Goal: Task Accomplishment & Management: Use online tool/utility

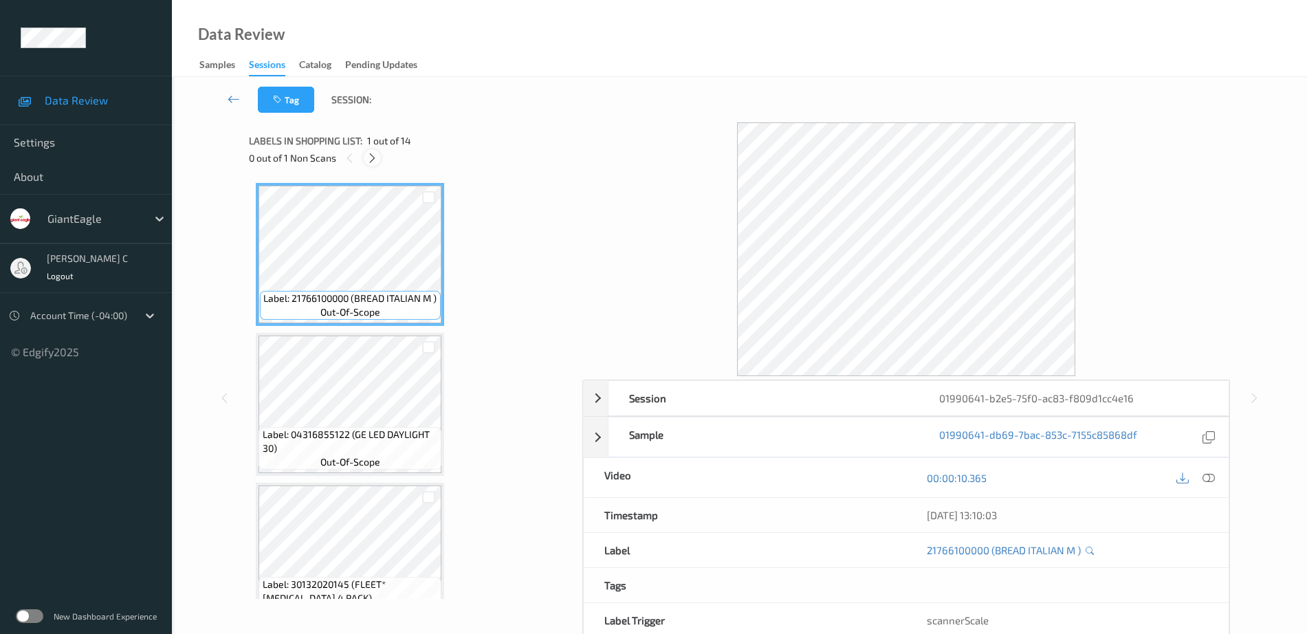
click at [377, 159] on icon at bounding box center [372, 158] width 12 height 12
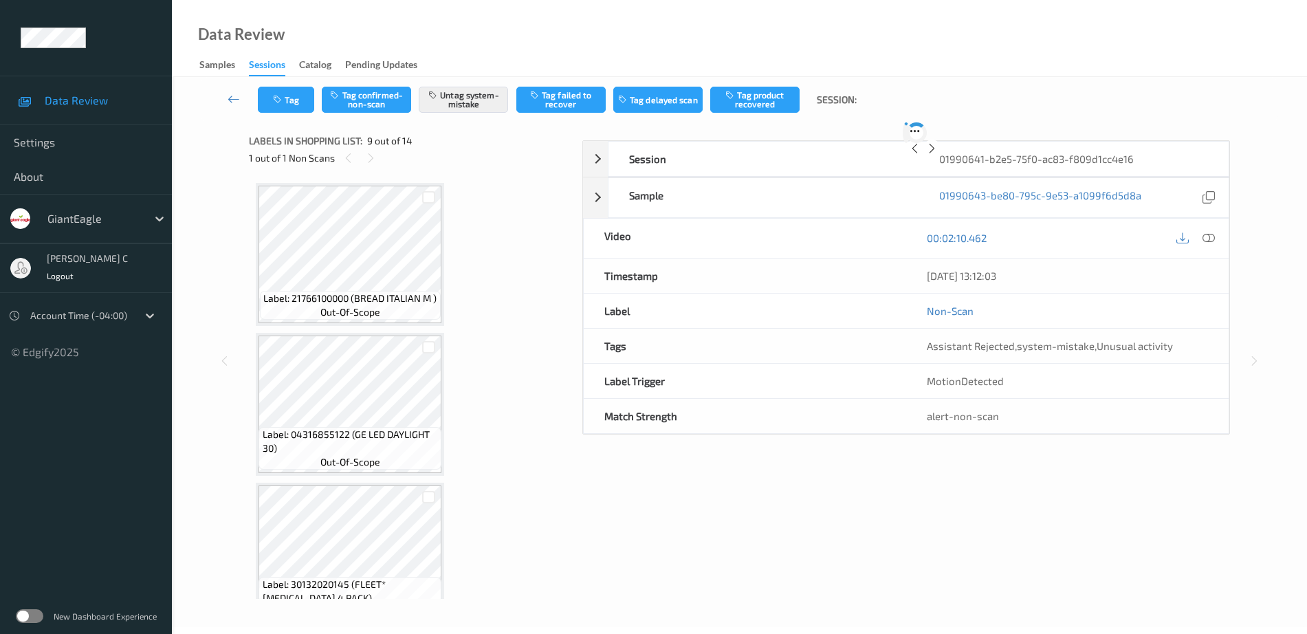
scroll to position [1056, 0]
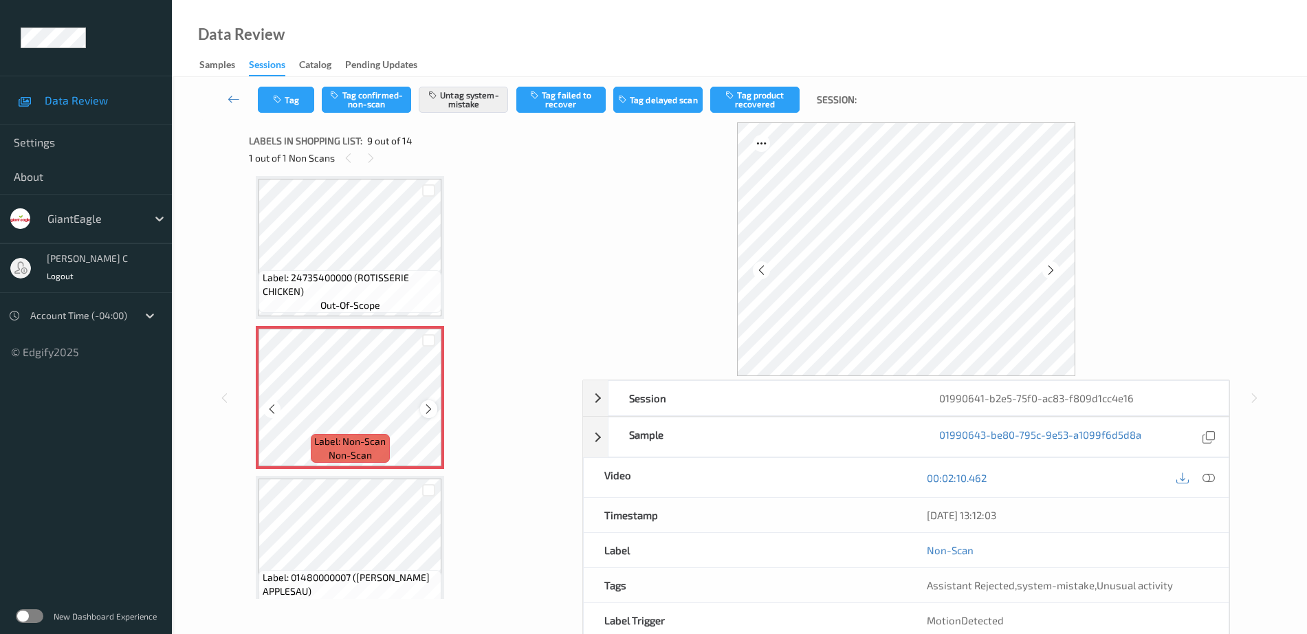
click at [432, 408] on icon at bounding box center [429, 409] width 12 height 12
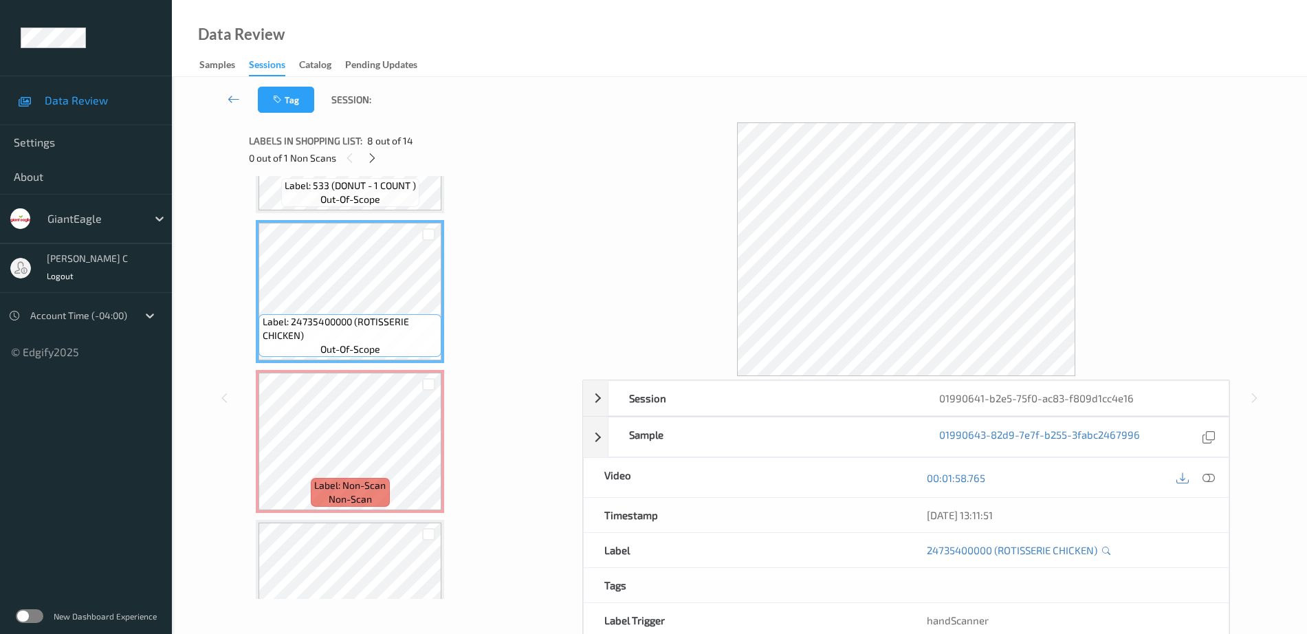
scroll to position [970, 0]
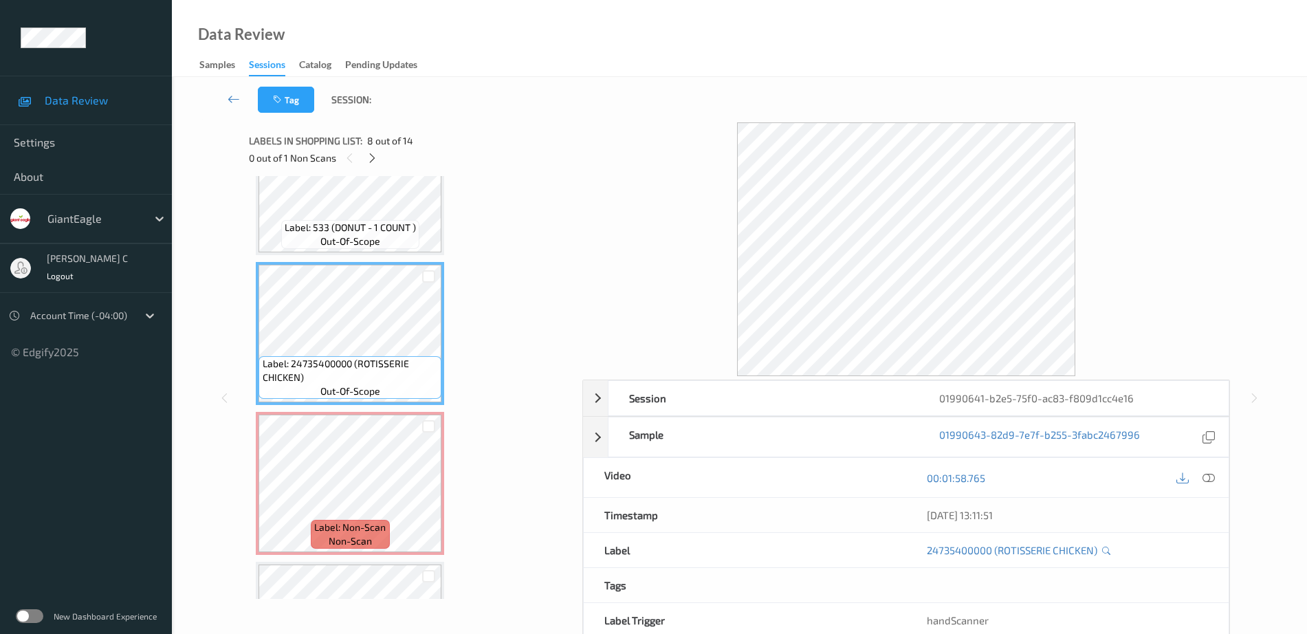
click at [340, 264] on div "Label: 24735400000 (ROTISSERIE CHICKEN) out-of-scope" at bounding box center [350, 333] width 188 height 143
click at [338, 245] on span "out-of-scope" at bounding box center [350, 241] width 60 height 14
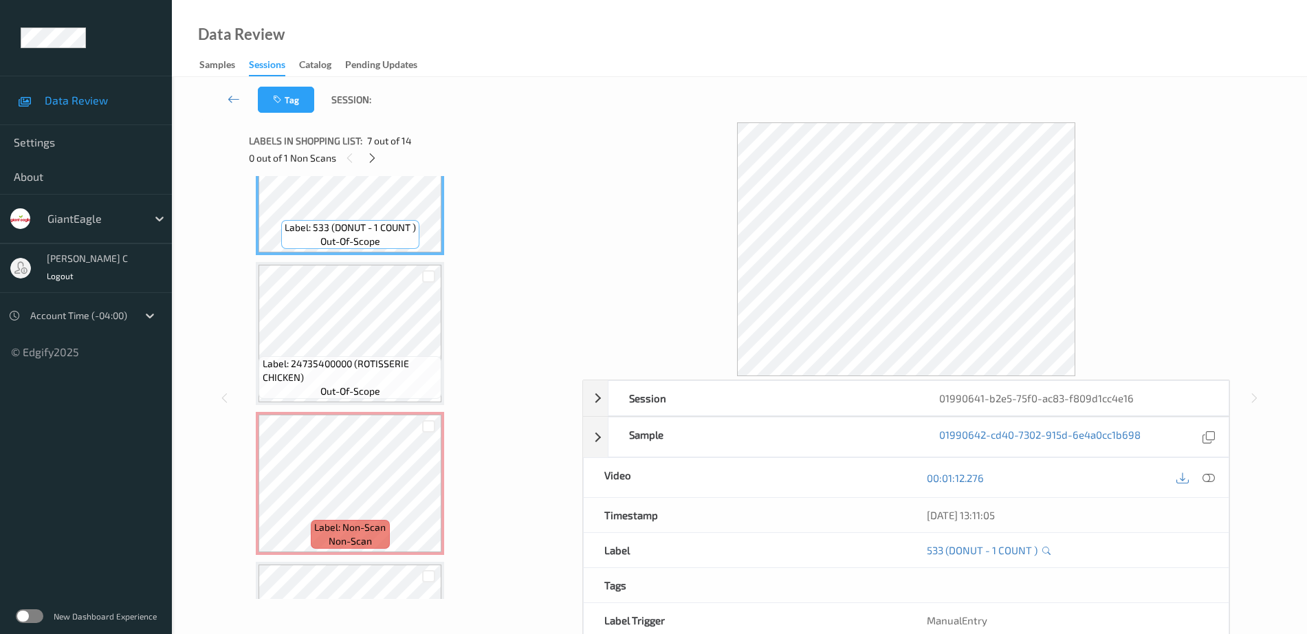
drag, startPoint x: 1209, startPoint y: 473, endPoint x: 1205, endPoint y: 482, distance: 10.2
click at [1209, 472] on icon at bounding box center [1208, 478] width 12 height 12
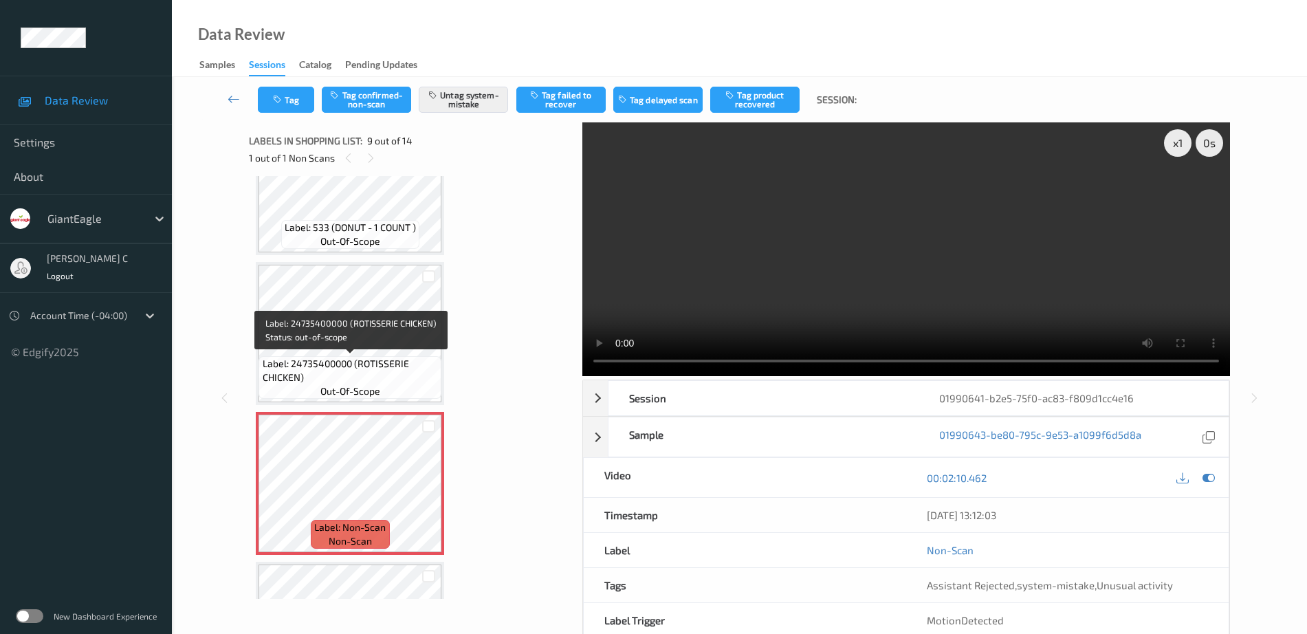
click at [350, 373] on span "Label: 24735400000 (ROTISSERIE CHICKEN)" at bounding box center [351, 371] width 176 height 28
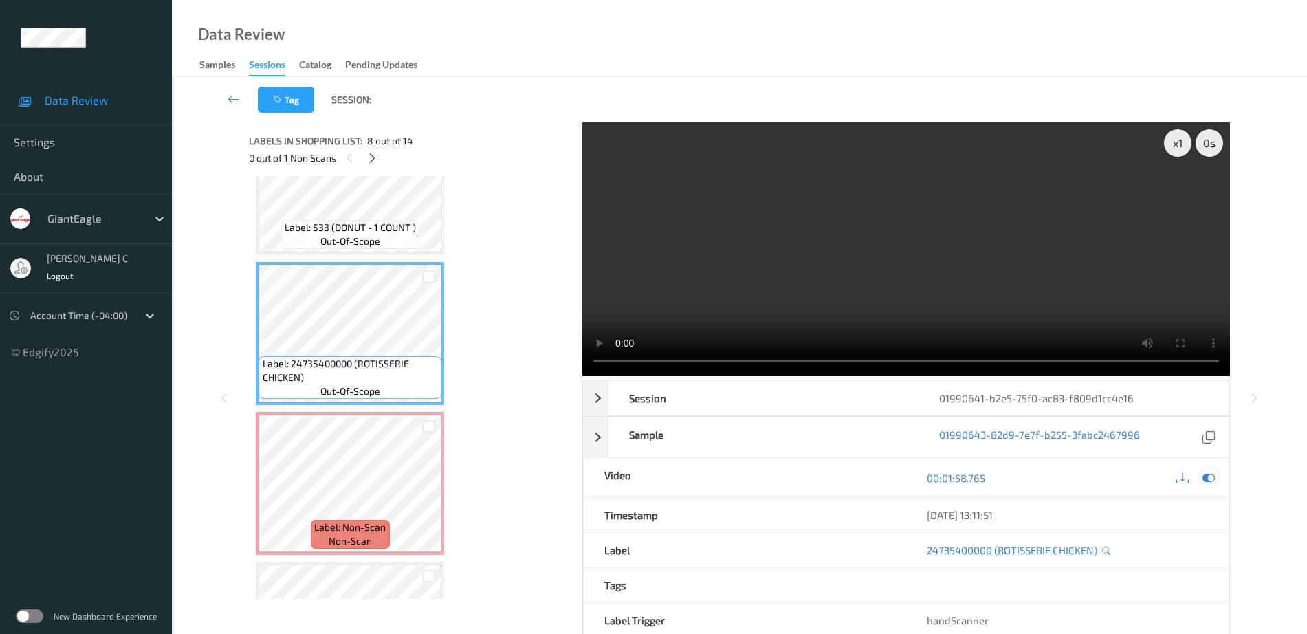
click at [1209, 482] on icon at bounding box center [1208, 478] width 12 height 12
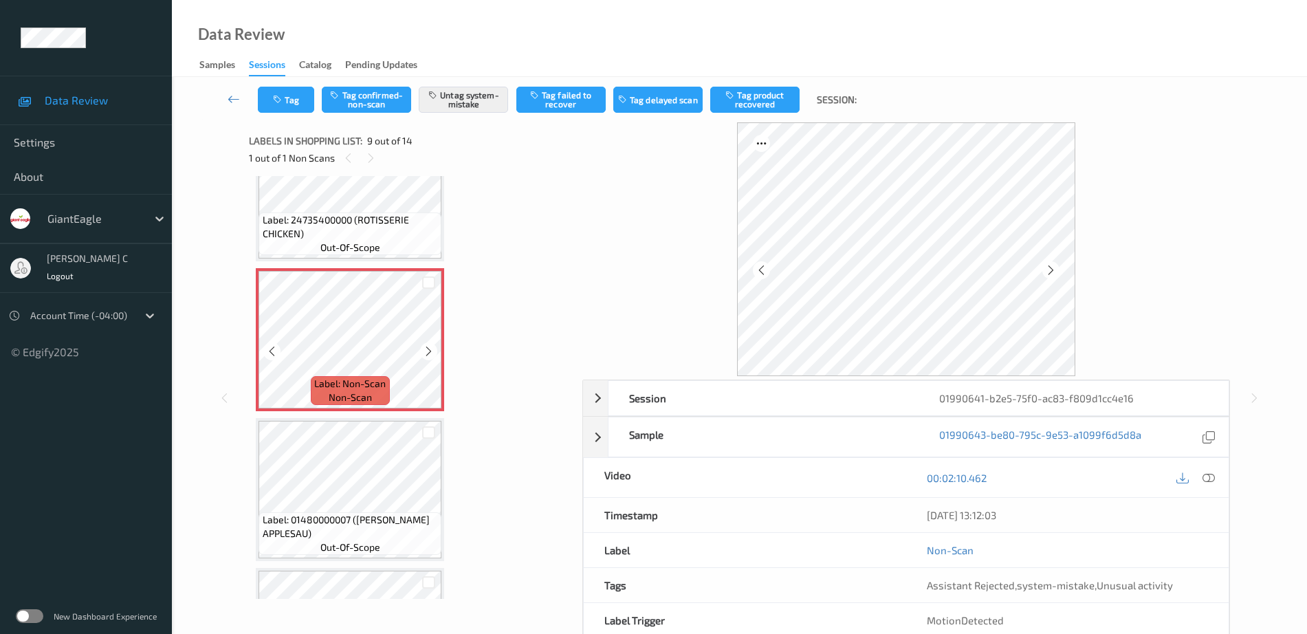
scroll to position [1142, 0]
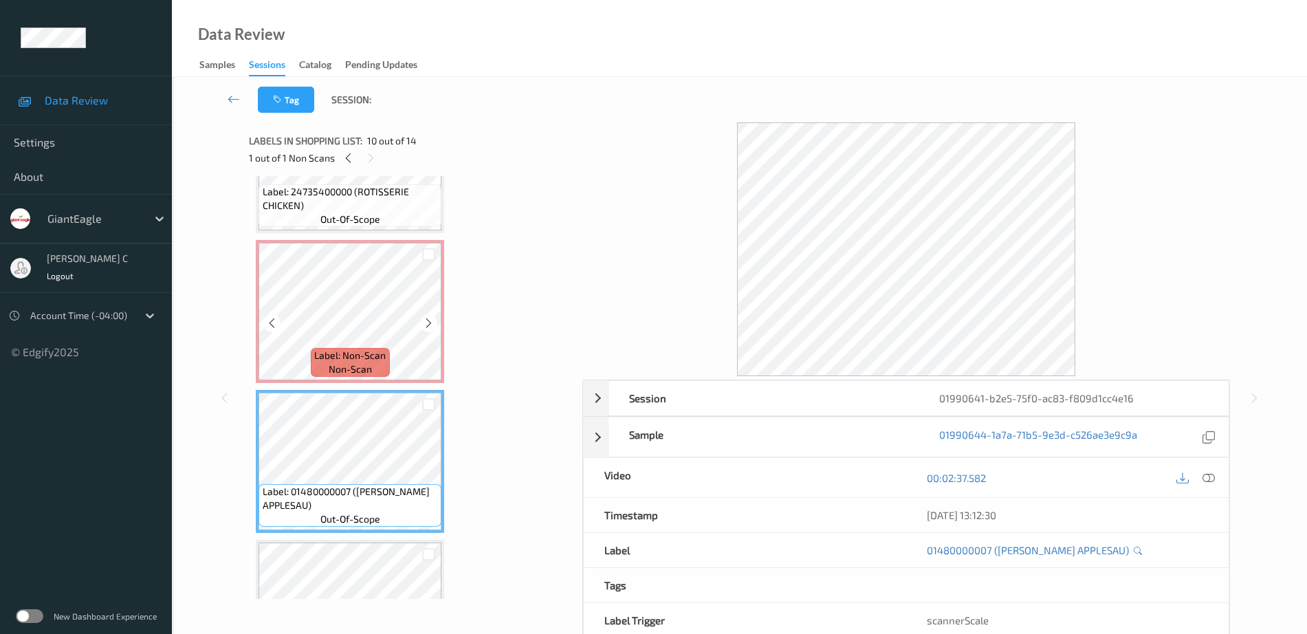
click at [383, 374] on div "Label: Non-Scan non-scan" at bounding box center [350, 362] width 78 height 29
